Goal: Find contact information: Find contact information

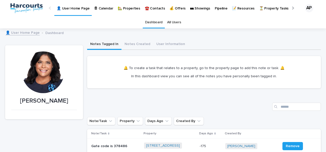
click at [132, 7] on p "🏡 Properties" at bounding box center [129, 5] width 22 height 11
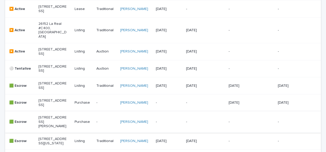
scroll to position [205, 0]
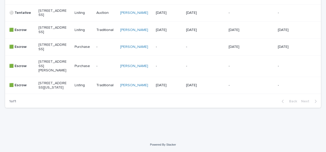
click at [50, 65] on p "[STREET_ADDRESS][PERSON_NAME]" at bounding box center [52, 66] width 28 height 13
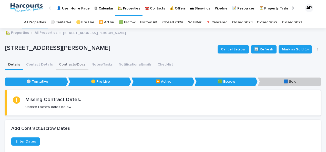
click at [42, 63] on button "Contact Details" at bounding box center [39, 65] width 33 height 11
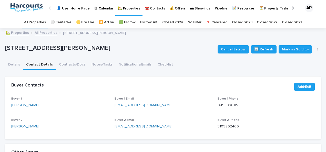
drag, startPoint x: 41, startPoint y: 104, endPoint x: 9, endPoint y: 103, distance: 32.3
click at [9, 103] on div "Buyer 1 [PERSON_NAME] Buyer 1 Email [EMAIL_ADDRESS][DOMAIN_NAME] Buyer 1 Phone …" at bounding box center [162, 118] width 315 height 42
drag, startPoint x: 9, startPoint y: 103, endPoint x: 17, endPoint y: 103, distance: 7.9
copy link "[PERSON_NAME]"
drag, startPoint x: 151, startPoint y: 103, endPoint x: 112, endPoint y: 103, distance: 39.4
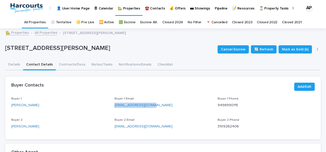
click at [112, 103] on div "Buyer 1 [PERSON_NAME] Buyer 1 Email [EMAIL_ADDRESS][DOMAIN_NAME] Buyer 1 Phone …" at bounding box center [162, 115] width 303 height 36
drag, startPoint x: 112, startPoint y: 103, endPoint x: 115, endPoint y: 105, distance: 3.9
copy link "[EMAIL_ADDRESS][DOMAIN_NAME]"
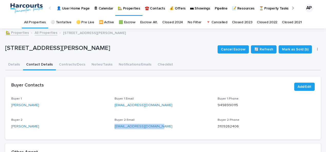
drag, startPoint x: 163, startPoint y: 126, endPoint x: 111, endPoint y: 123, distance: 52.8
click at [111, 123] on div "Buyer 1 [PERSON_NAME] Buyer 1 Email [EMAIL_ADDRESS][DOMAIN_NAME] Buyer 1 Phone …" at bounding box center [162, 115] width 303 height 36
copy link "[EMAIL_ADDRESS][DOMAIN_NAME]"
